Goal: Information Seeking & Learning: Learn about a topic

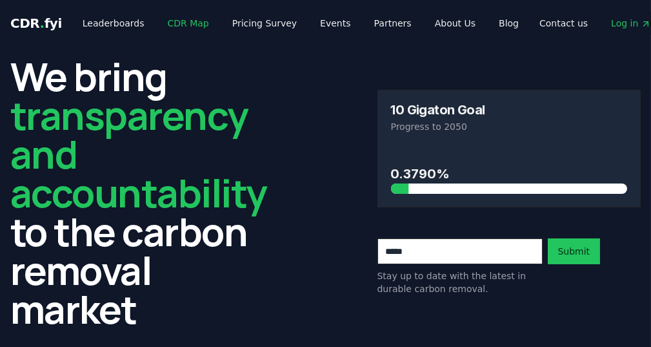
click at [172, 21] on link "CDR Map" at bounding box center [189, 23] width 62 height 23
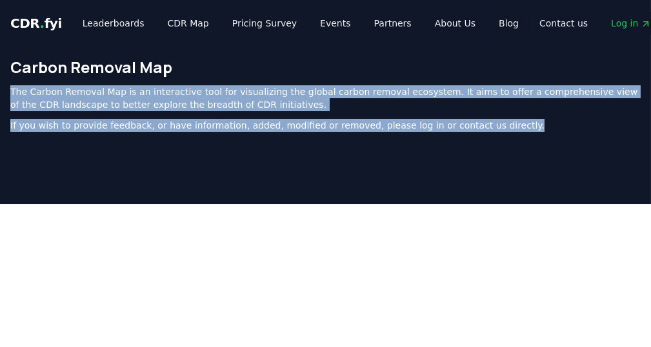
drag, startPoint x: 219, startPoint y: 87, endPoint x: 498, endPoint y: 134, distance: 282.8
click at [498, 134] on div "Carbon Removal Map The Carbon Removal Map is an interactive tool for visualizin…" at bounding box center [325, 99] width 651 height 106
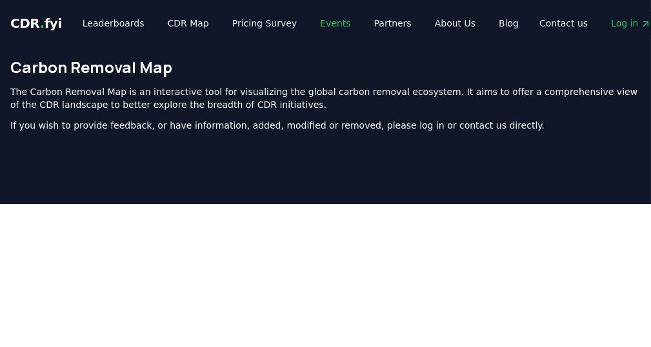
click at [318, 26] on link "Events" at bounding box center [335, 23] width 51 height 23
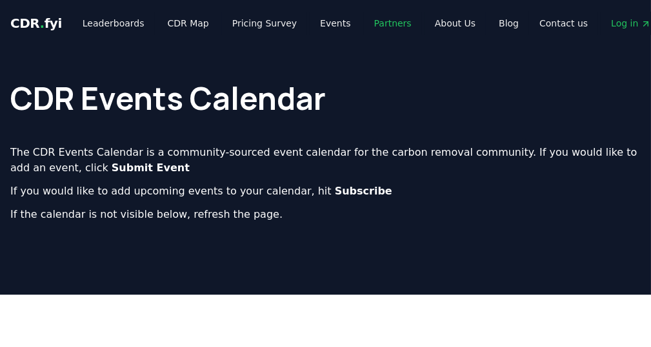
click at [364, 30] on link "Partners" at bounding box center [393, 23] width 58 height 23
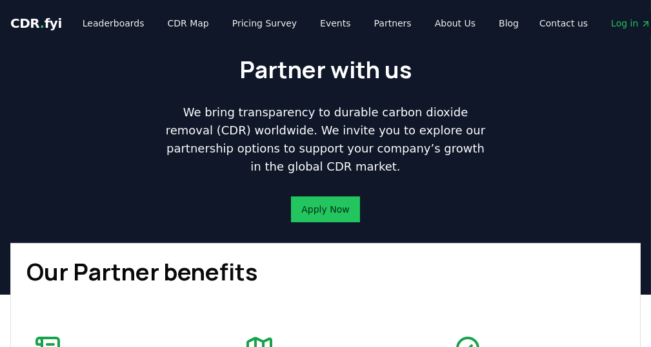
click at [55, 24] on div "CDR . fyi Leaderboards CDR Map Pricing Survey Events Partners About Us Blog" at bounding box center [269, 23] width 519 height 23
click at [40, 19] on span "." at bounding box center [42, 22] width 5 height 15
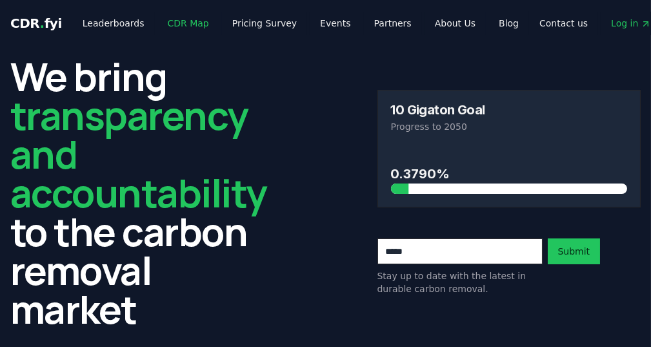
click at [180, 25] on link "CDR Map" at bounding box center [189, 23] width 62 height 23
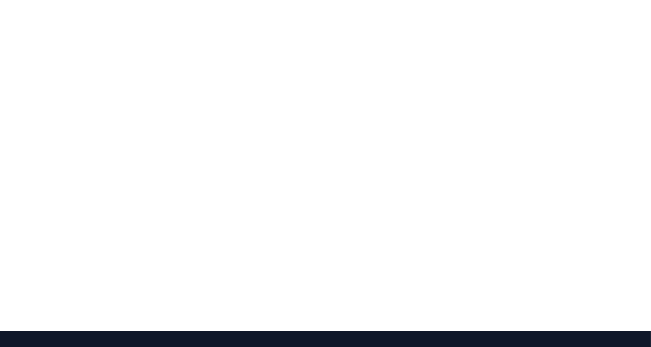
scroll to position [227, 0]
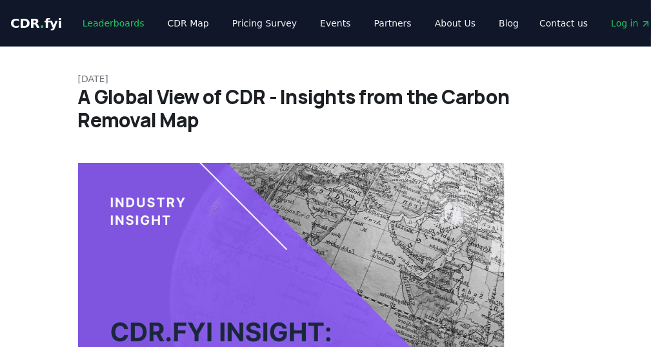
click at [90, 19] on link "Leaderboards" at bounding box center [113, 23] width 83 height 23
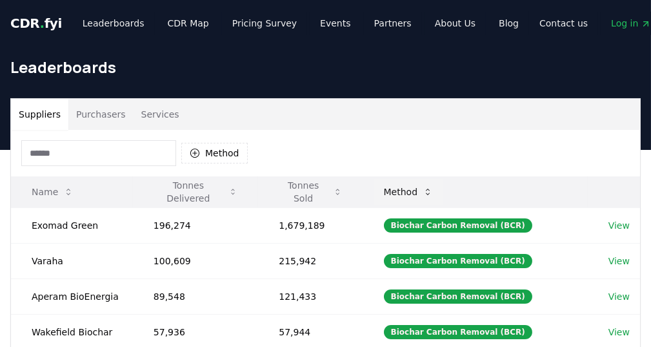
click at [417, 186] on button "Method" at bounding box center [409, 192] width 70 height 26
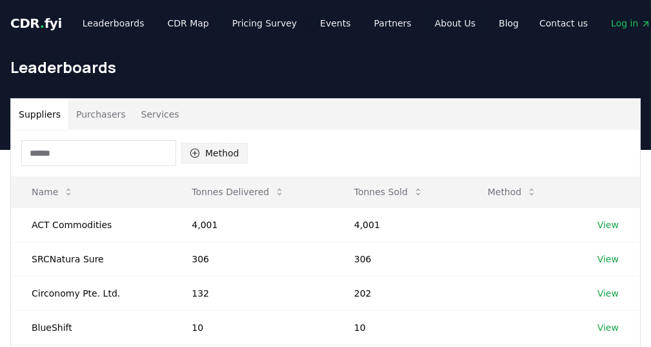
click at [210, 153] on button "Method" at bounding box center [214, 153] width 66 height 21
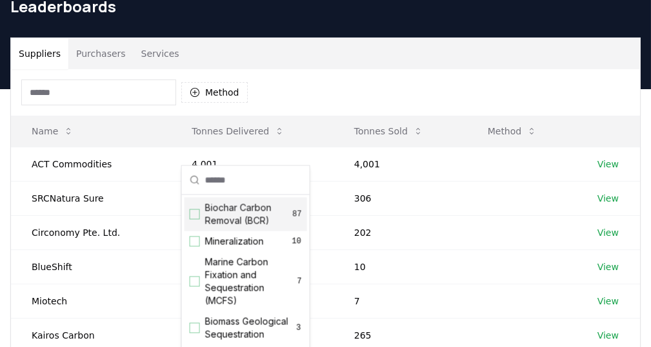
scroll to position [65, 0]
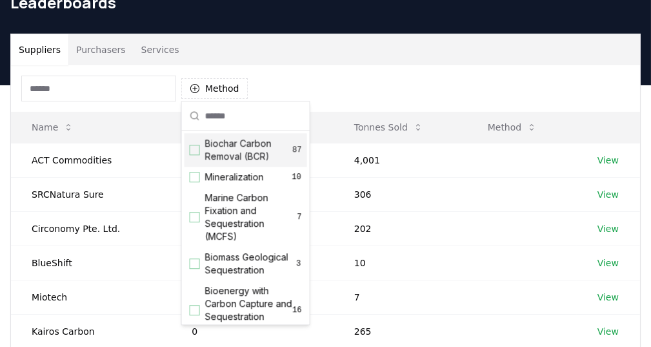
click at [261, 156] on span "Biochar Carbon Removal (BCR)" at bounding box center [249, 150] width 88 height 26
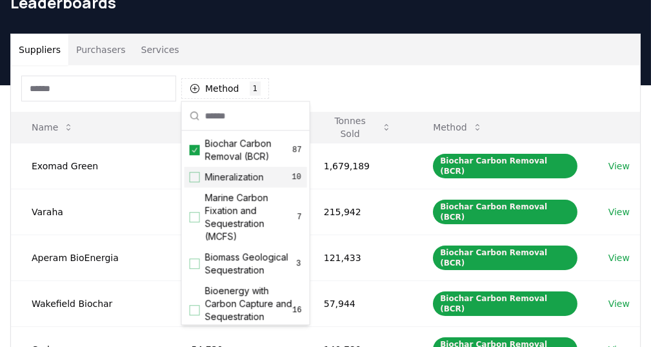
click at [258, 176] on span "Mineralization" at bounding box center [234, 176] width 59 height 13
click at [261, 154] on span "Biochar Carbon Removal (BCR)" at bounding box center [249, 150] width 88 height 26
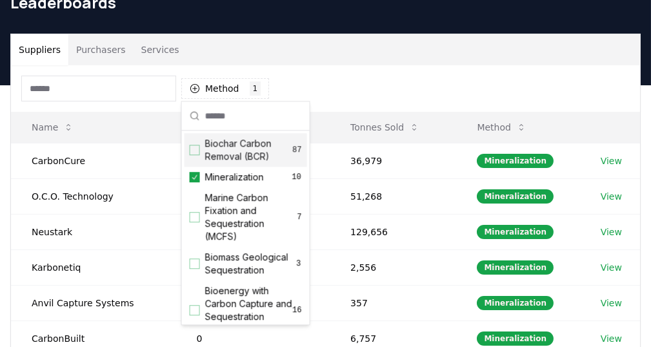
click at [261, 154] on span "Biochar Carbon Removal (BCR)" at bounding box center [249, 150] width 88 height 26
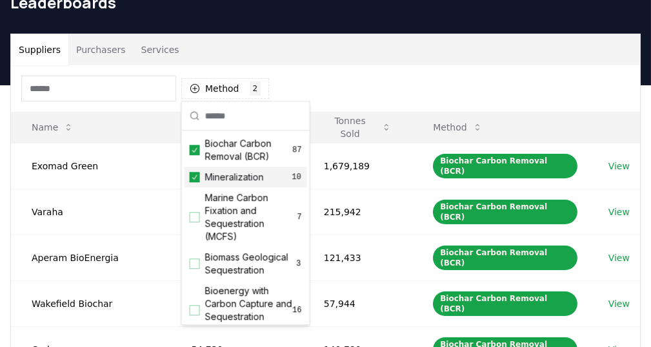
click at [259, 173] on span "Mineralization" at bounding box center [234, 176] width 59 height 13
click at [259, 176] on span "Mineralization" at bounding box center [234, 176] width 59 height 13
click at [262, 152] on span "Biochar Carbon Removal (BCR)" at bounding box center [249, 150] width 88 height 26
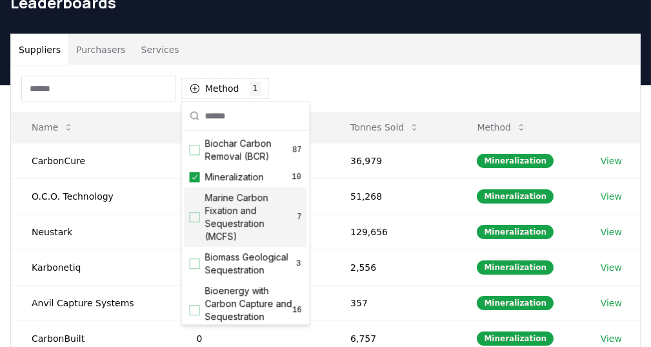
click at [254, 201] on span "Marine Carbon Fixation and Sequestration (MCFS)" at bounding box center [251, 217] width 92 height 52
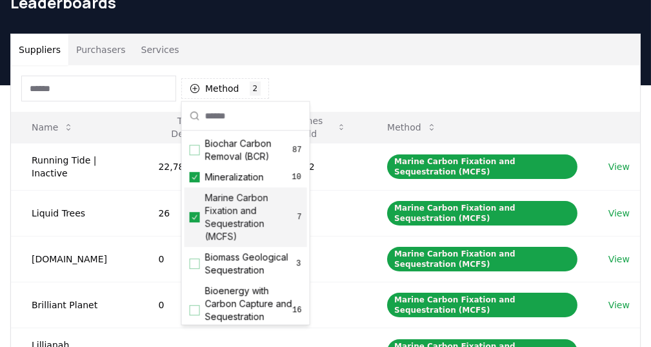
click at [254, 206] on span "Marine Carbon Fixation and Sequestration (MCFS)" at bounding box center [251, 217] width 92 height 52
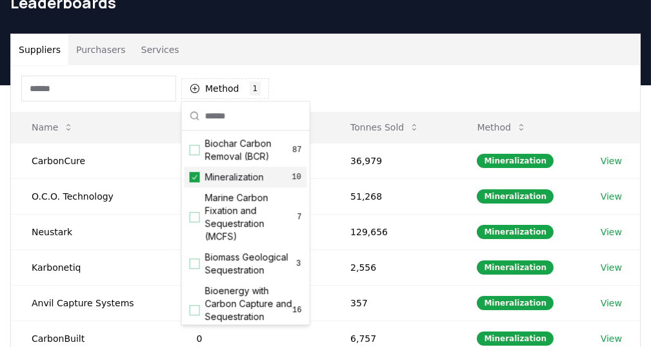
click at [254, 183] on div "Mineralization 10" at bounding box center [246, 177] width 123 height 21
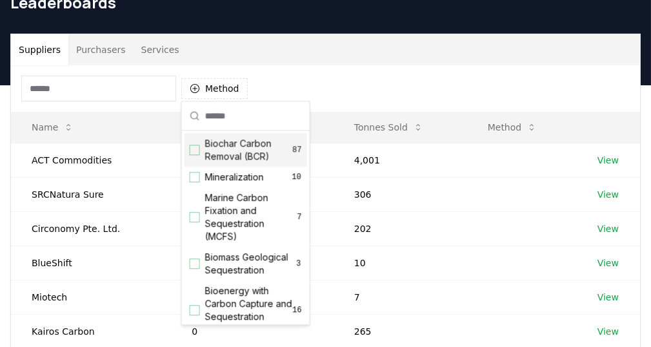
click at [256, 161] on span "Biochar Carbon Removal (BCR)" at bounding box center [249, 150] width 88 height 26
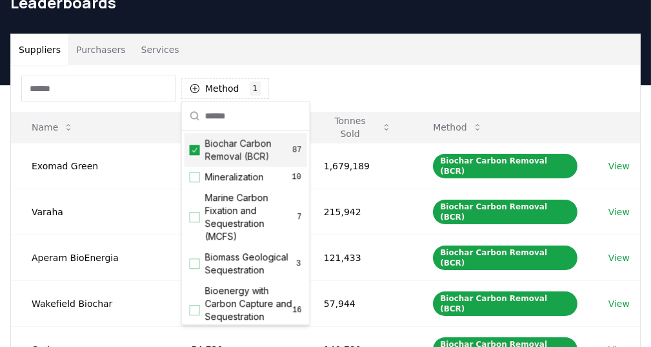
click at [256, 156] on span "Biochar Carbon Removal (BCR)" at bounding box center [249, 150] width 88 height 26
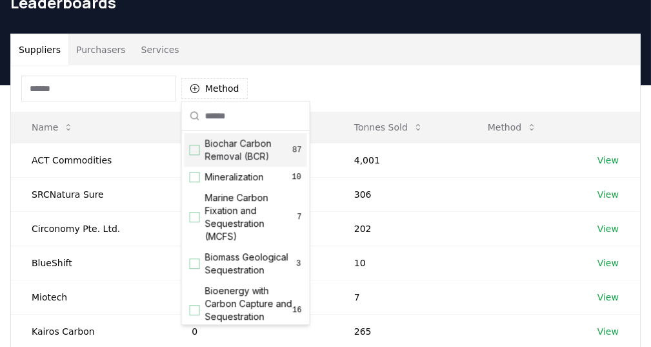
click at [281, 70] on div "Method" at bounding box center [325, 88] width 629 height 46
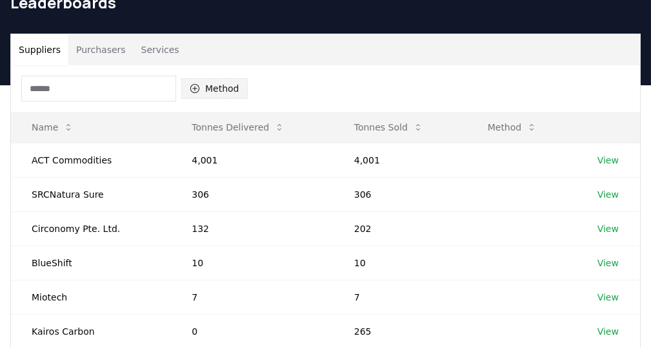
click at [212, 95] on button "Method" at bounding box center [214, 88] width 66 height 21
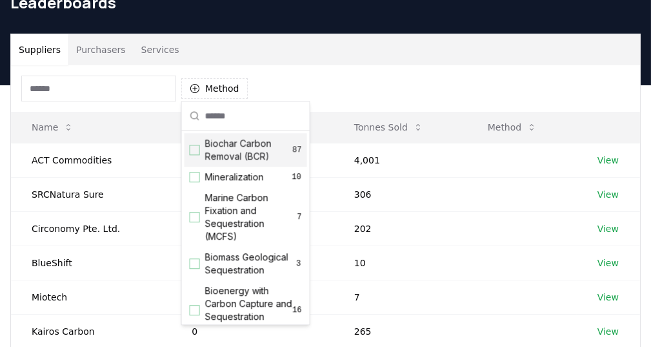
drag, startPoint x: 240, startPoint y: 63, endPoint x: 206, endPoint y: 61, distance: 33.7
click at [240, 63] on div "Suppliers Purchasers Services" at bounding box center [325, 49] width 629 height 31
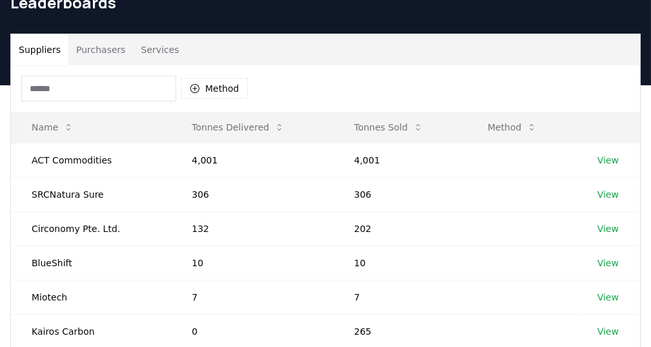
click at [0, 43] on div "Suppliers Purchasers Services Method Name Tonnes Delivered Tonnes Sold Method A…" at bounding box center [325, 286] width 651 height 504
click at [34, 44] on button "Suppliers" at bounding box center [39, 49] width 57 height 31
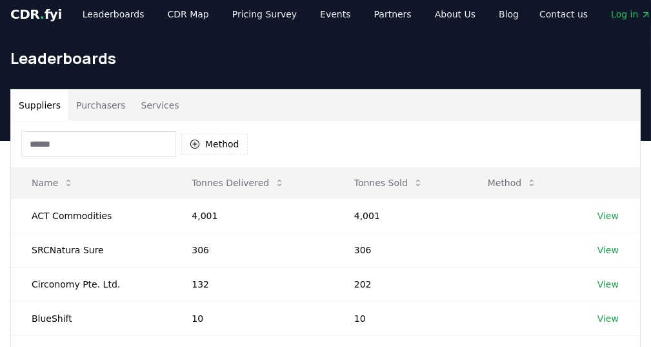
scroll to position [0, 0]
